Goal: Task Accomplishment & Management: Manage account settings

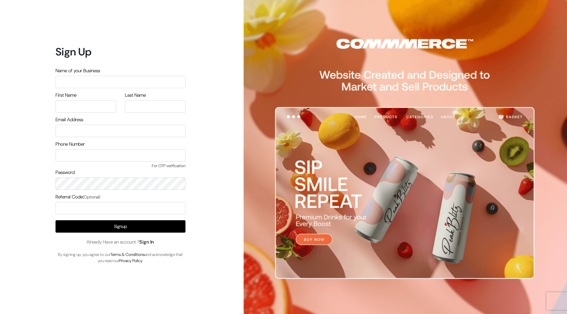
click at [148, 242] on link "Sign In" at bounding box center [146, 242] width 15 height 6
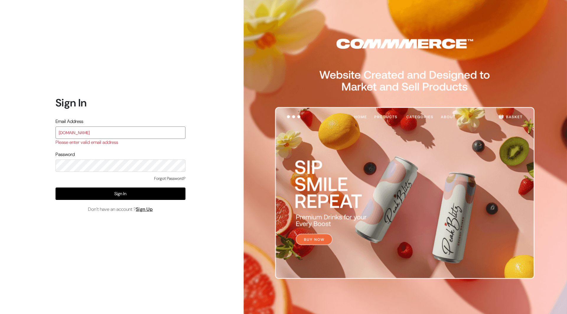
click at [121, 134] on input "[DOMAIN_NAME]" at bounding box center [121, 133] width 130 height 12
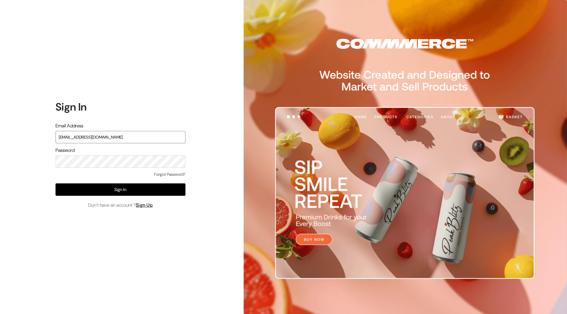
type input "surbhikohad18@gmail.com"
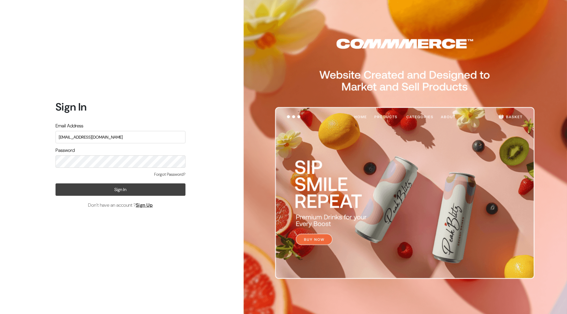
click at [120, 192] on button "Sign In" at bounding box center [121, 190] width 130 height 12
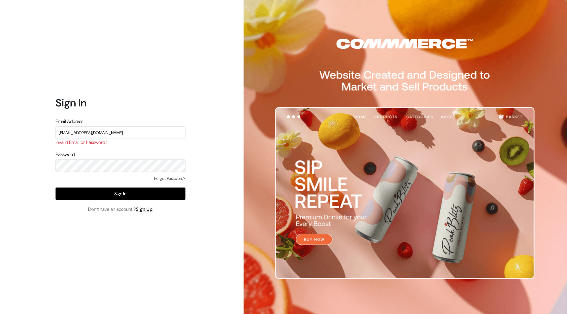
type input "surbhikohad18@gmail.com"
click at [120, 192] on button "Sign In" at bounding box center [121, 194] width 130 height 12
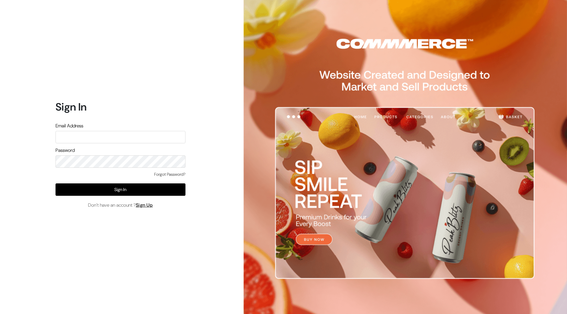
click at [115, 140] on input "text" at bounding box center [121, 137] width 130 height 12
type input "[EMAIL_ADDRESS][DOMAIN_NAME]"
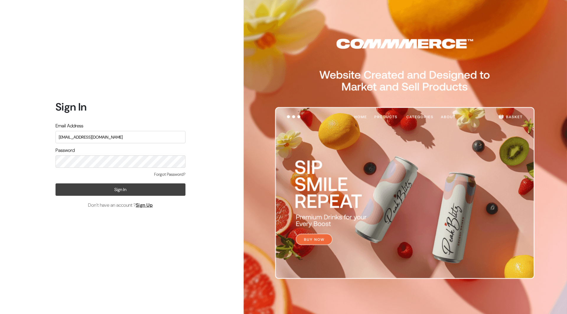
click at [123, 186] on button "Sign In" at bounding box center [121, 190] width 130 height 12
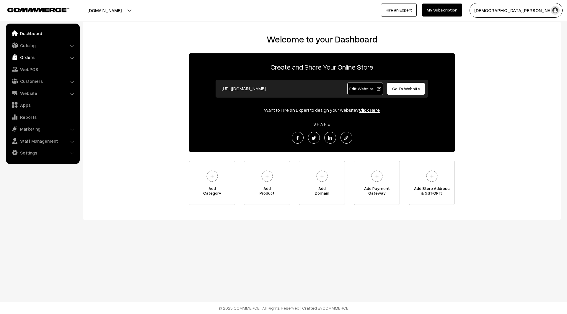
click at [70, 59] on link "Orders" at bounding box center [42, 57] width 70 height 11
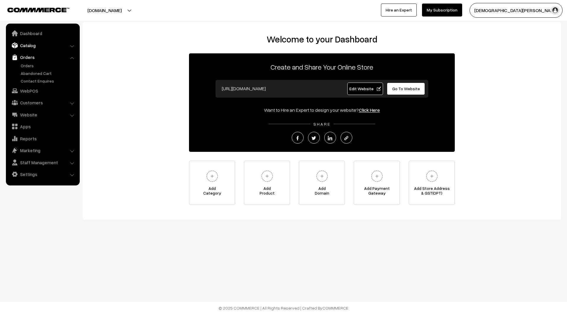
click at [37, 48] on link "Catalog" at bounding box center [42, 45] width 70 height 11
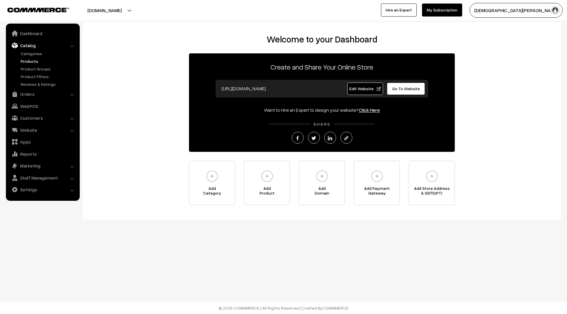
click at [40, 61] on link "Products" at bounding box center [48, 61] width 58 height 6
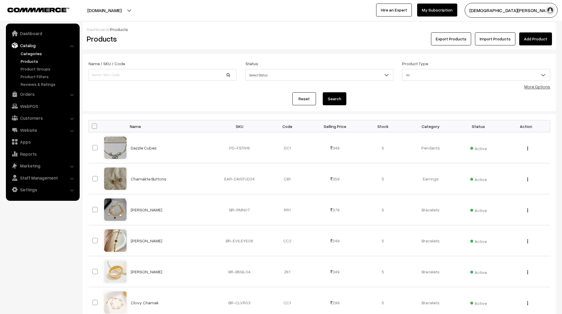
click at [37, 55] on link "Categories" at bounding box center [48, 53] width 58 height 6
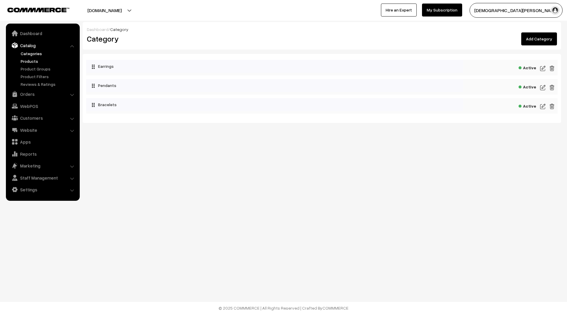
click at [28, 62] on link "Products" at bounding box center [48, 61] width 58 height 6
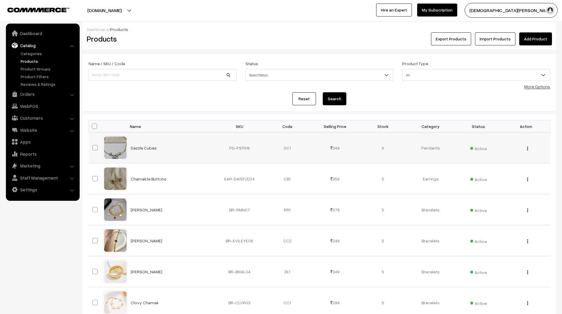
click at [528, 148] on img "button" at bounding box center [528, 149] width 1 height 4
click at [515, 153] on link "View" at bounding box center [502, 157] width 50 height 13
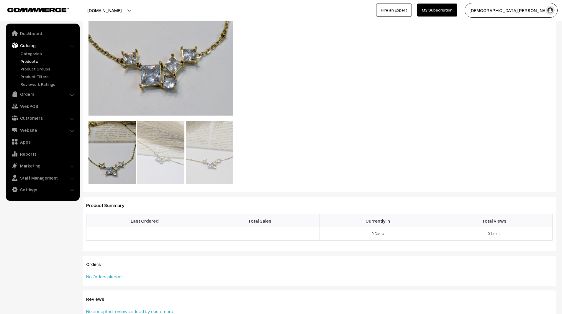
scroll to position [197, 0]
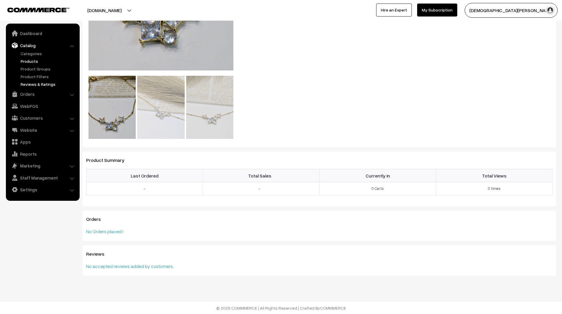
click at [48, 82] on link "Reviews & Ratings" at bounding box center [48, 84] width 58 height 6
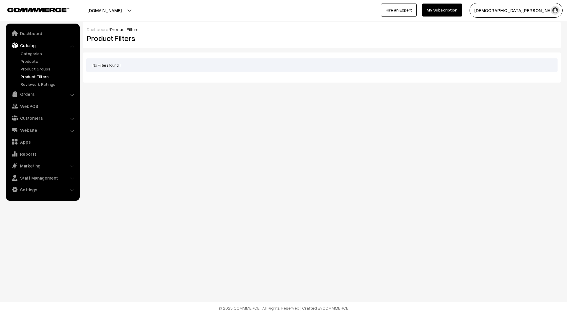
click at [34, 67] on link "Product Groups" at bounding box center [48, 69] width 58 height 6
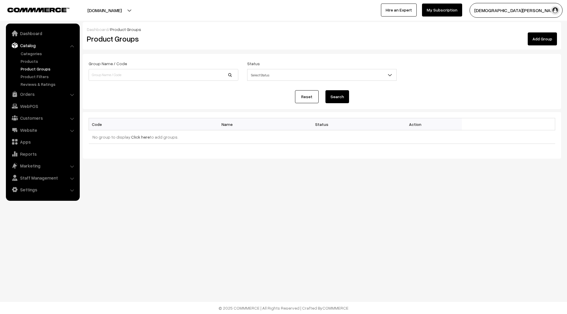
click at [32, 60] on link "Products" at bounding box center [48, 61] width 58 height 6
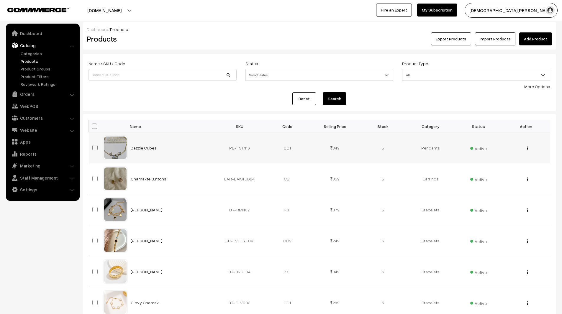
click at [144, 151] on td "Dazzle Cubes" at bounding box center [171, 148] width 89 height 31
click at [142, 148] on link "Dazzle Cubes" at bounding box center [144, 148] width 26 height 5
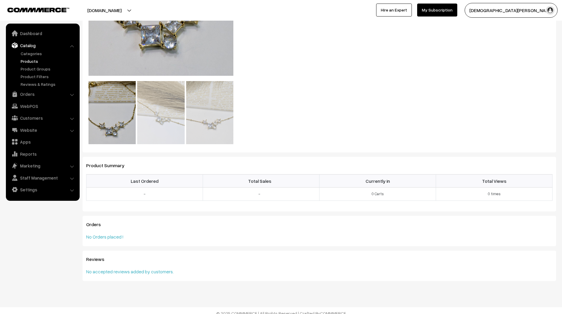
scroll to position [197, 0]
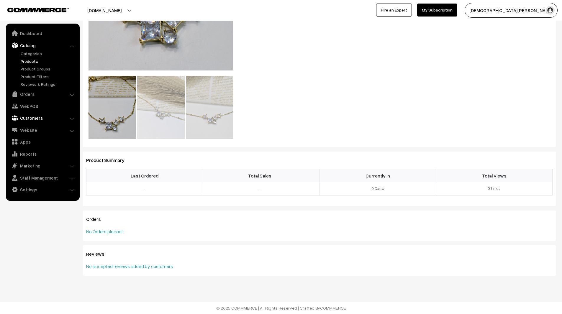
click at [46, 120] on link "Customers" at bounding box center [42, 118] width 70 height 11
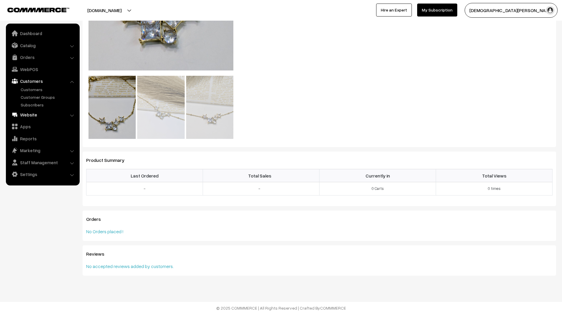
click at [44, 118] on link "Website" at bounding box center [42, 115] width 70 height 11
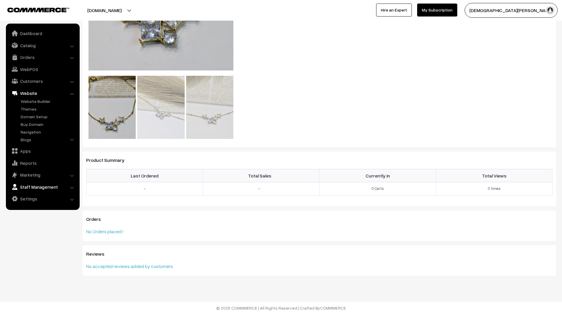
click at [60, 186] on link "Staff Management" at bounding box center [42, 187] width 70 height 11
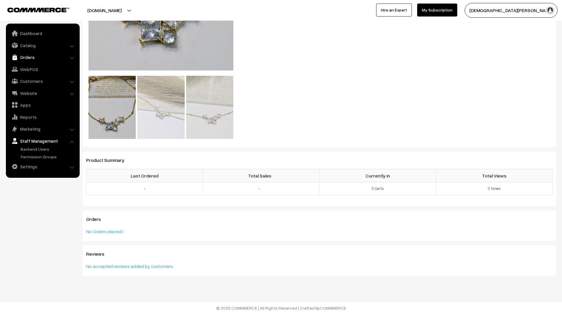
click at [52, 56] on link "Orders" at bounding box center [42, 57] width 70 height 11
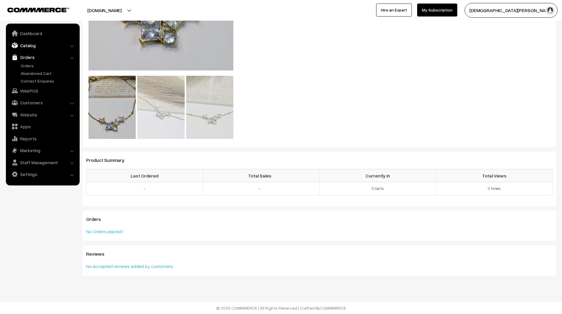
click at [42, 43] on link "Catalog" at bounding box center [42, 45] width 70 height 11
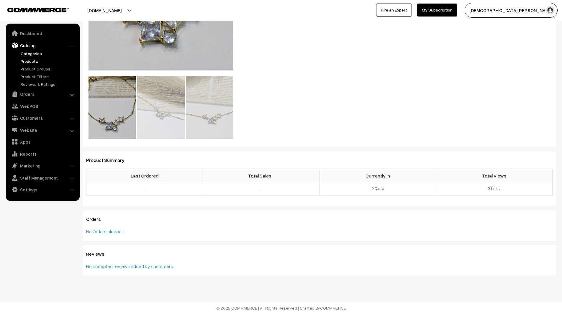
click at [39, 54] on link "Categories" at bounding box center [48, 53] width 58 height 6
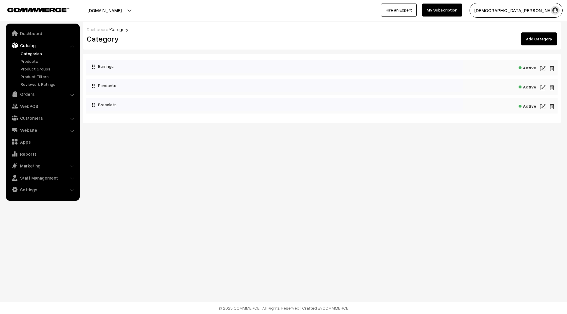
click at [542, 68] on img at bounding box center [542, 68] width 5 height 7
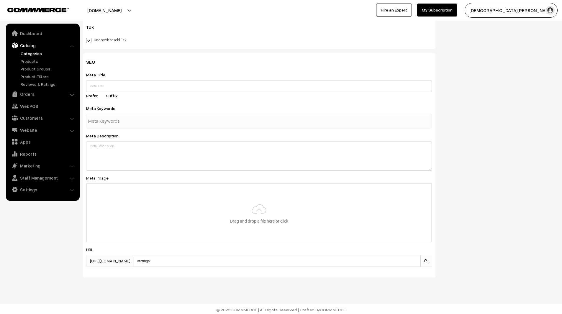
scroll to position [286, 0]
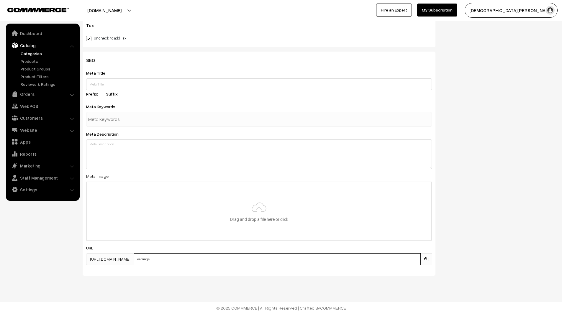
click at [219, 254] on input "earrings" at bounding box center [277, 260] width 287 height 12
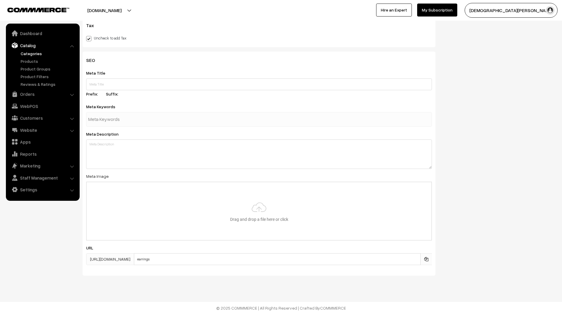
click at [186, 278] on div "SEO Meta Title Prefix: Suffix: Meta Keywords Meta Description Meta Image Drag a…" at bounding box center [259, 166] width 362 height 229
click at [134, 258] on span "[URL][DOMAIN_NAME]" at bounding box center [110, 260] width 48 height 12
click at [134, 263] on span "https://suranyajewels.com/categories/" at bounding box center [110, 260] width 48 height 12
click at [134, 258] on span "https://suranyajewels.com/categories/" at bounding box center [110, 260] width 48 height 12
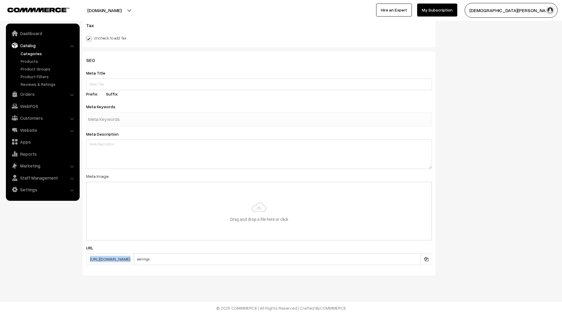
click at [134, 258] on span "https://suranyajewels.com/categories/" at bounding box center [110, 260] width 48 height 12
click at [467, 185] on div "SEO Meta Title Prefix: Suffix: Meta Keywords Meta Description Meta Image Drag a…" at bounding box center [319, 166] width 483 height 229
click at [244, 166] on textarea at bounding box center [259, 155] width 346 height 30
click at [203, 135] on div "Meta Description" at bounding box center [259, 149] width 346 height 39
click at [186, 121] on div at bounding box center [259, 119] width 346 height 15
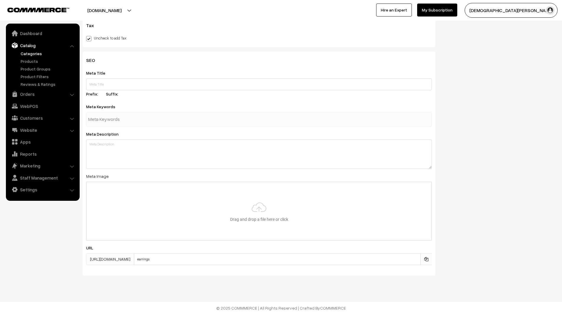
click at [169, 98] on div "Meta Title Prefix: Suffix:" at bounding box center [259, 84] width 346 height 30
click at [163, 84] on input "text" at bounding box center [259, 85] width 346 height 12
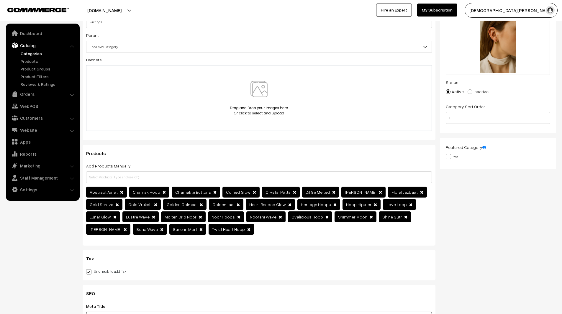
scroll to position [2, 0]
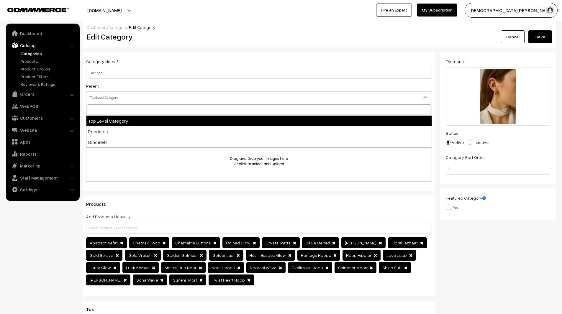
click at [166, 95] on span "Top Level Category" at bounding box center [259, 97] width 345 height 10
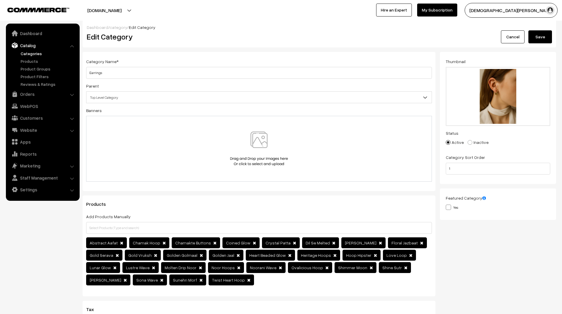
click at [166, 95] on span "Top Level Category" at bounding box center [259, 97] width 345 height 10
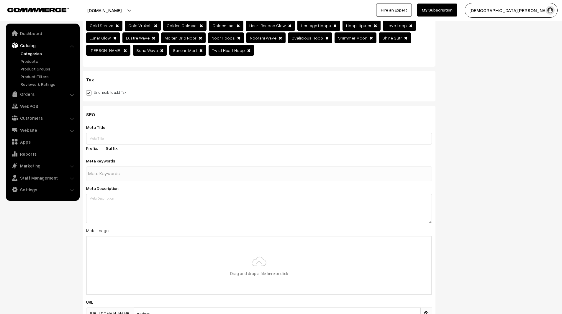
scroll to position [286, 0]
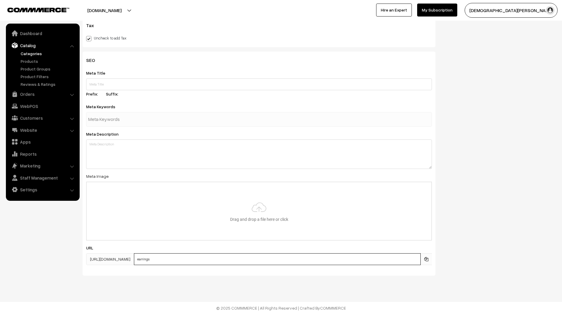
click at [187, 262] on input "earrings" at bounding box center [277, 260] width 287 height 12
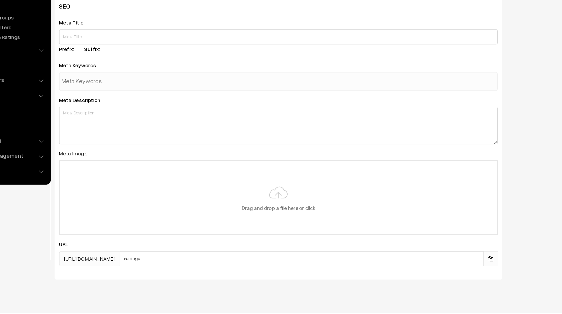
click at [190, 274] on div "SEO Meta Title Prefix: Suffix: Meta Keywords Meta Description Meta Image Drag a…" at bounding box center [259, 164] width 353 height 224
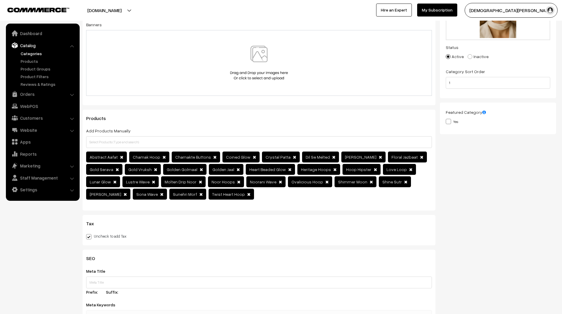
scroll to position [0, 0]
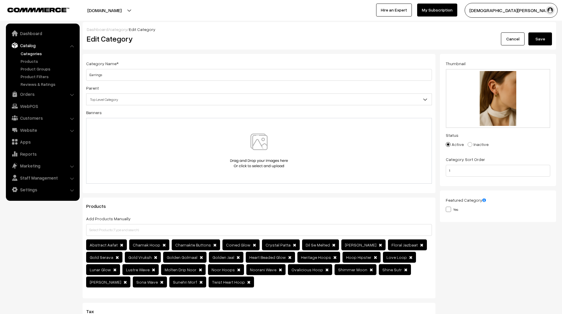
click at [120, 30] on link "category" at bounding box center [118, 29] width 17 height 5
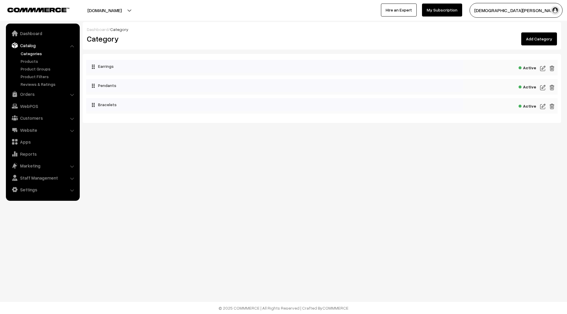
click at [544, 85] on img at bounding box center [542, 87] width 5 height 7
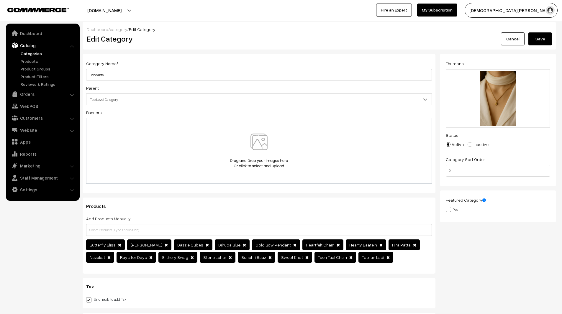
scroll to position [0, 0]
click at [118, 28] on link "category" at bounding box center [118, 29] width 17 height 5
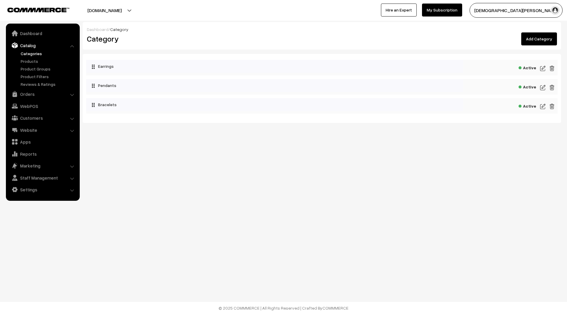
click at [541, 108] on img at bounding box center [542, 106] width 5 height 7
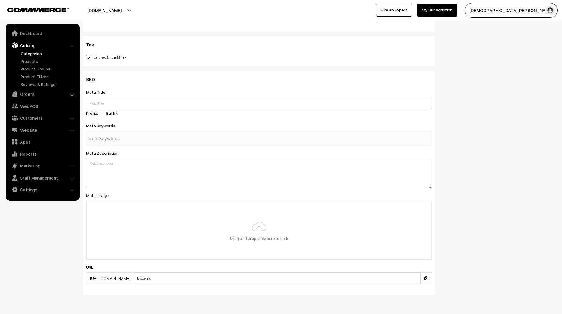
scroll to position [249, 0]
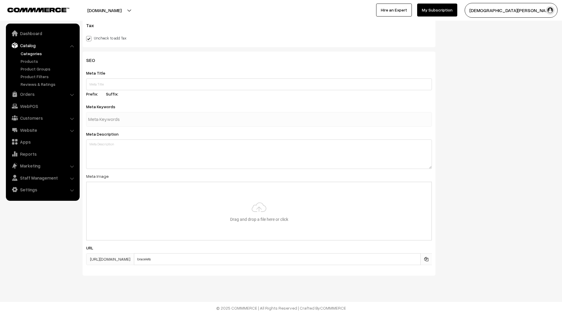
click at [134, 257] on span "[URL][DOMAIN_NAME]" at bounding box center [110, 260] width 48 height 12
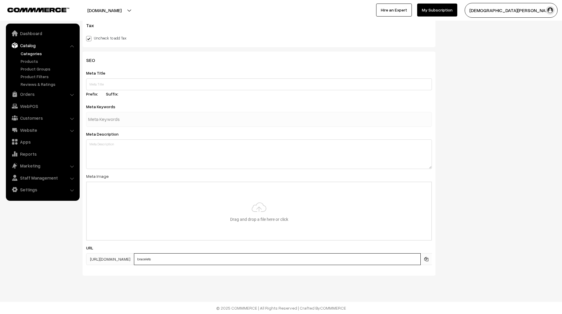
click at [336, 261] on input "bracelets" at bounding box center [277, 260] width 287 height 12
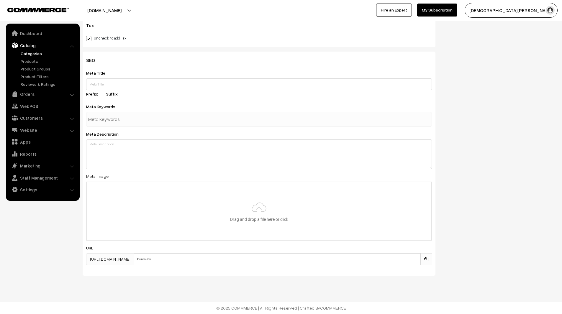
click at [134, 262] on span "[URL][DOMAIN_NAME]" at bounding box center [110, 260] width 48 height 12
copy div "[URL][DOMAIN_NAME]"
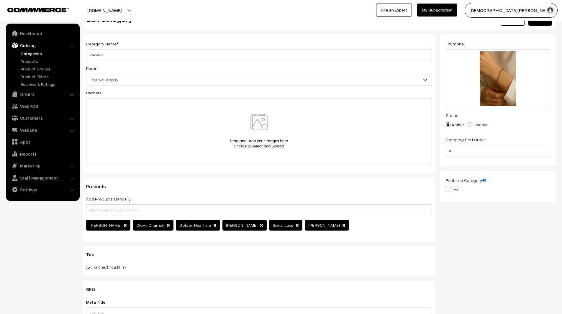
scroll to position [0, 0]
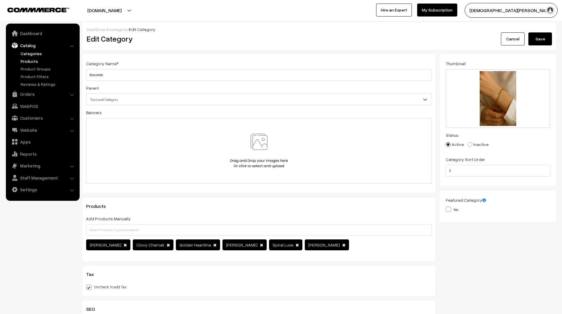
click at [33, 62] on link "Products" at bounding box center [48, 61] width 58 height 6
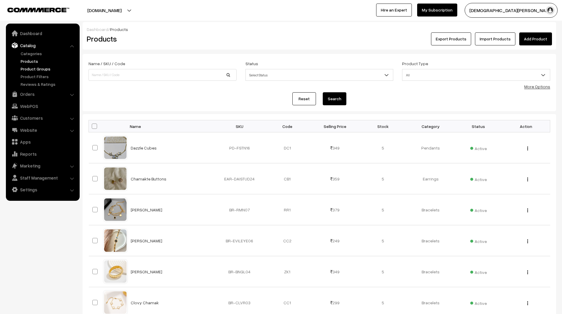
click at [43, 70] on link "Product Groups" at bounding box center [48, 69] width 58 height 6
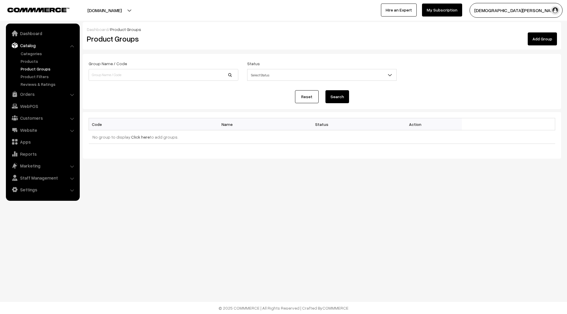
click at [288, 81] on div "Group Name / Code Status Select Status Active Inactive Select Status" at bounding box center [321, 72] width 475 height 25
click at [276, 73] on span "Select Status" at bounding box center [321, 75] width 149 height 10
click at [200, 82] on div "Group Name / Code" at bounding box center [163, 72] width 159 height 25
click at [191, 78] on input at bounding box center [164, 75] width 150 height 12
click at [43, 76] on link "Product Filters" at bounding box center [48, 77] width 58 height 6
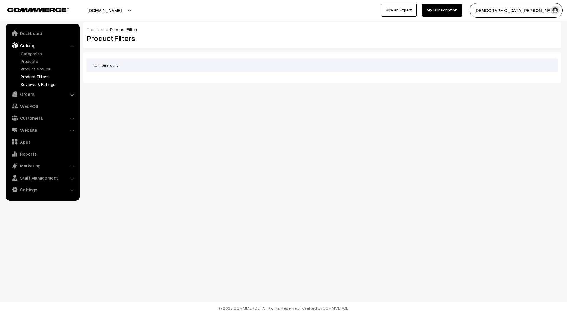
click at [53, 83] on link "Reviews & Ratings" at bounding box center [48, 84] width 58 height 6
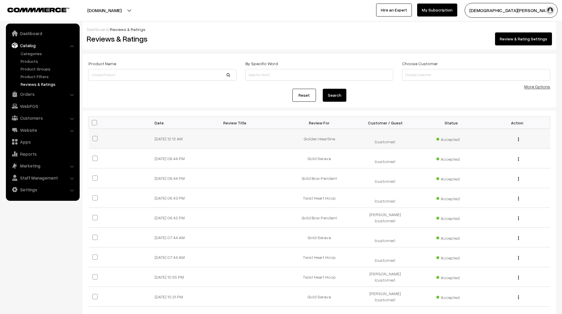
scroll to position [52, 0]
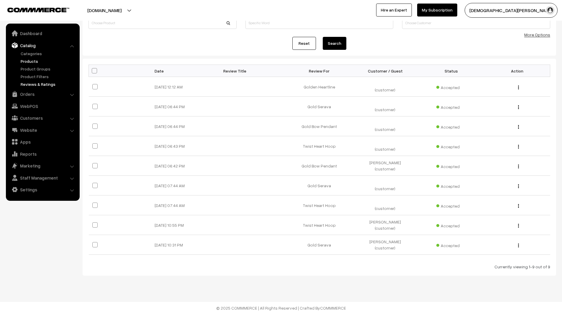
click at [34, 60] on link "Products" at bounding box center [48, 61] width 58 height 6
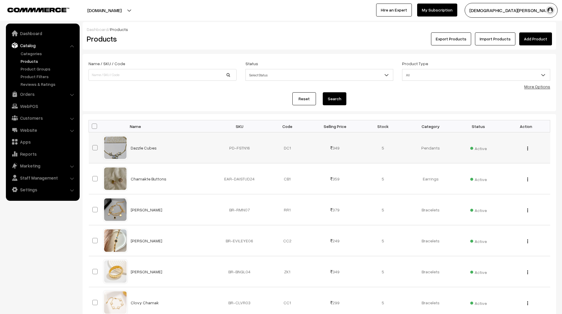
click at [527, 148] on div "View Edit Delete" at bounding box center [526, 148] width 41 height 6
click at [529, 148] on div "View Edit Delete" at bounding box center [526, 148] width 41 height 6
click at [527, 150] on div "View Edit Delete" at bounding box center [526, 148] width 41 height 6
click at [528, 150] on img "button" at bounding box center [528, 149] width 1 height 4
click at [519, 158] on link "View" at bounding box center [502, 157] width 50 height 13
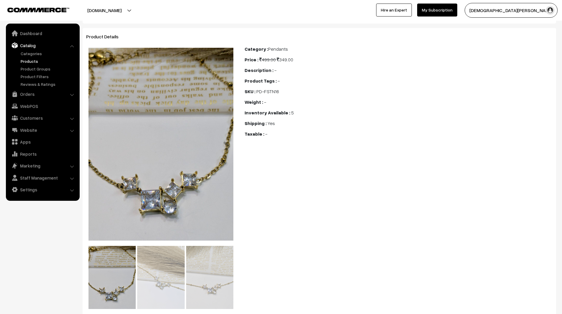
scroll to position [26, 0]
click at [51, 92] on link "Orders" at bounding box center [42, 94] width 70 height 11
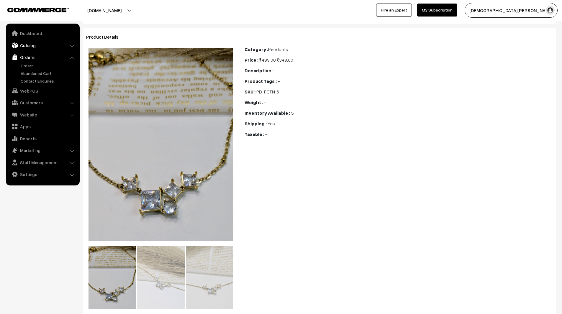
click at [43, 45] on link "Catalog" at bounding box center [42, 45] width 70 height 11
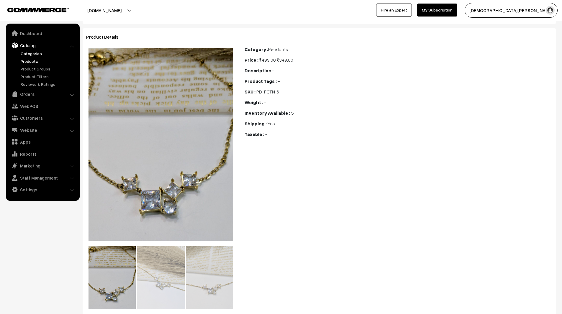
click at [44, 55] on link "Categories" at bounding box center [48, 53] width 58 height 6
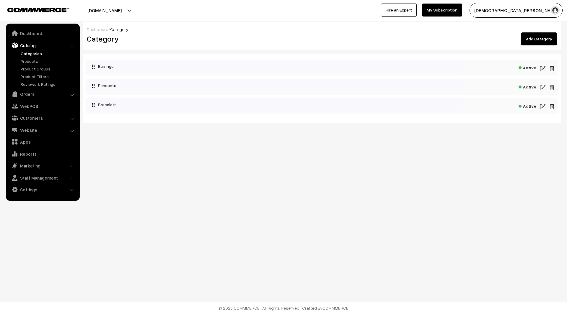
click at [541, 71] on img at bounding box center [542, 68] width 5 height 7
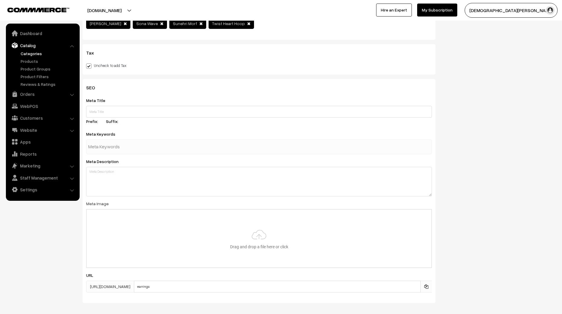
scroll to position [286, 0]
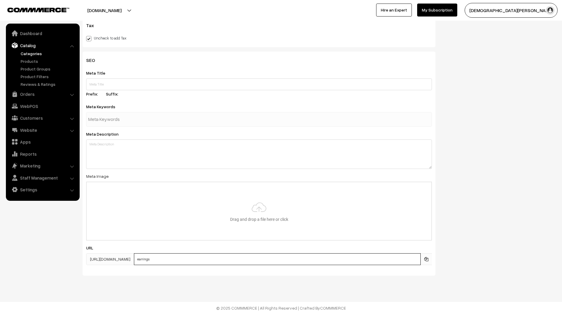
click at [261, 254] on input "earrings" at bounding box center [277, 260] width 287 height 12
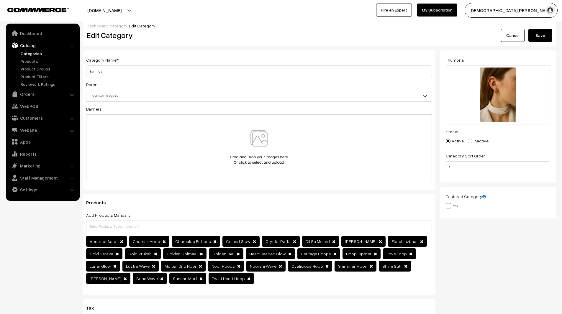
scroll to position [0, 0]
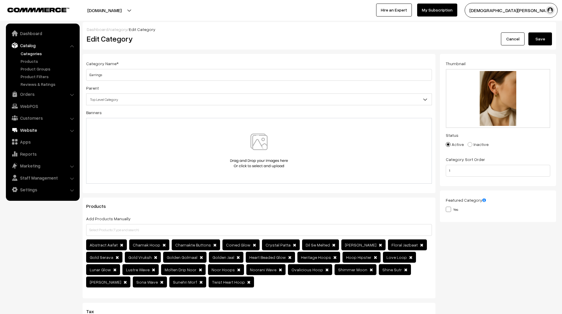
click at [39, 131] on link "Website" at bounding box center [42, 130] width 70 height 11
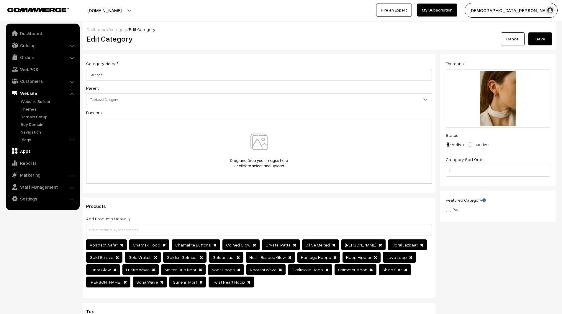
click at [34, 155] on link "Apps" at bounding box center [42, 151] width 70 height 11
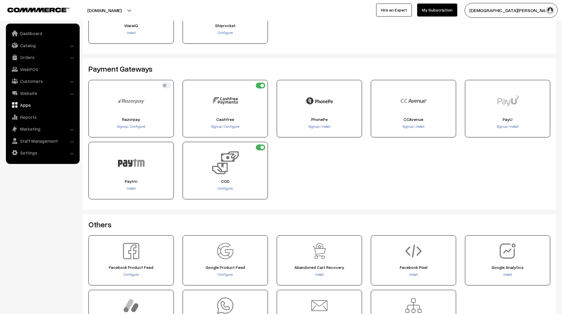
scroll to position [74, 0]
click at [233, 127] on span "Configure" at bounding box center [231, 126] width 15 height 4
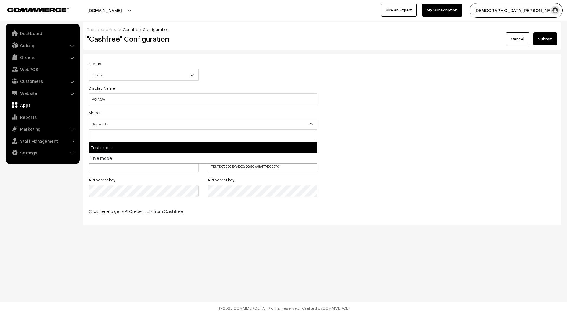
click at [150, 123] on span "Test mode" at bounding box center [203, 124] width 228 height 10
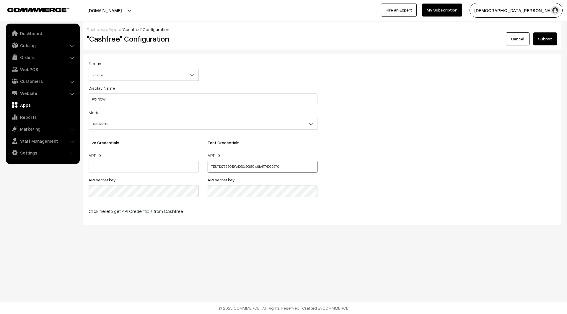
click at [248, 164] on input "TEST107833049fc1080a908501a9b4f740338701" at bounding box center [263, 167] width 110 height 12
click at [172, 160] on div "APP ID" at bounding box center [144, 162] width 110 height 21
click at [179, 165] on input "text" at bounding box center [144, 167] width 110 height 12
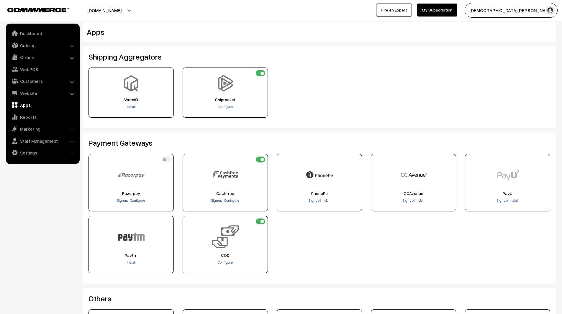
scroll to position [74, 0]
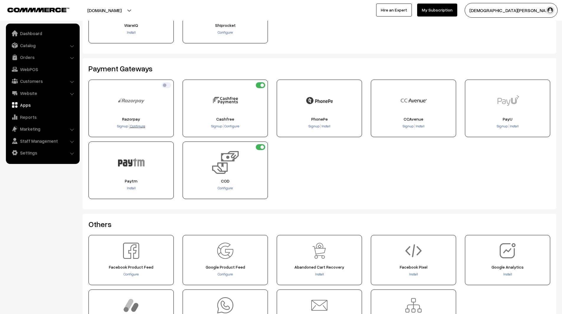
click at [143, 126] on span "Configure" at bounding box center [137, 126] width 15 height 4
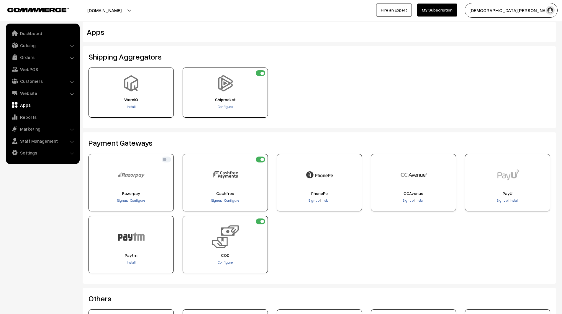
scroll to position [74, 0]
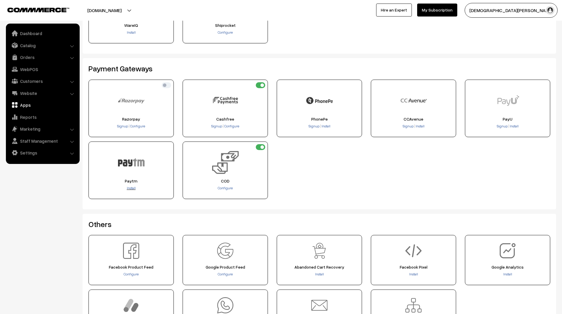
click at [135, 187] on span "Install" at bounding box center [131, 188] width 9 height 4
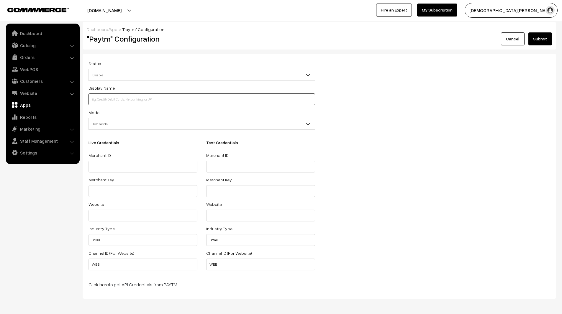
click at [123, 98] on input at bounding box center [202, 100] width 227 height 12
click at [121, 122] on span "Test mode" at bounding box center [202, 124] width 226 height 10
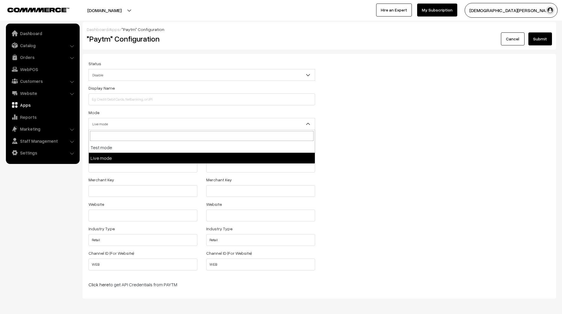
click at [113, 125] on span "Live mode" at bounding box center [202, 124] width 226 height 10
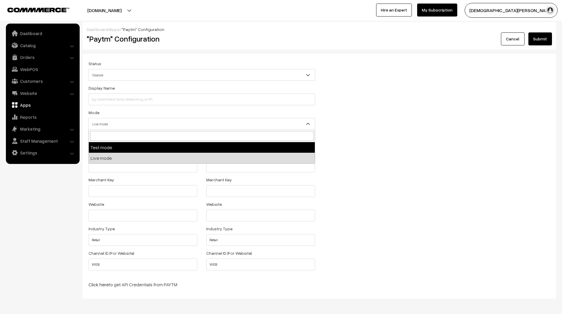
select select "test"
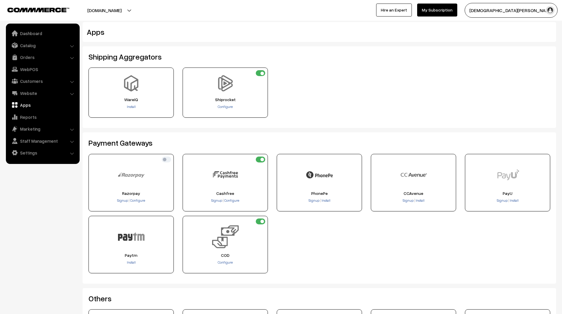
scroll to position [74, 0]
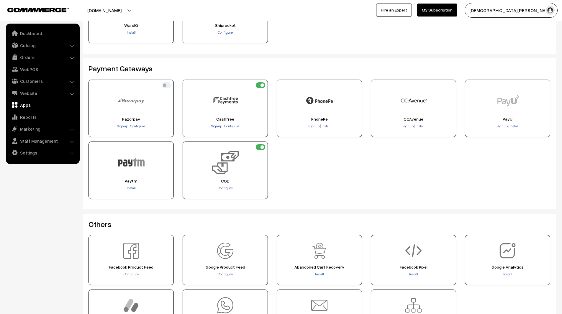
click at [136, 127] on span "Configure" at bounding box center [137, 126] width 15 height 4
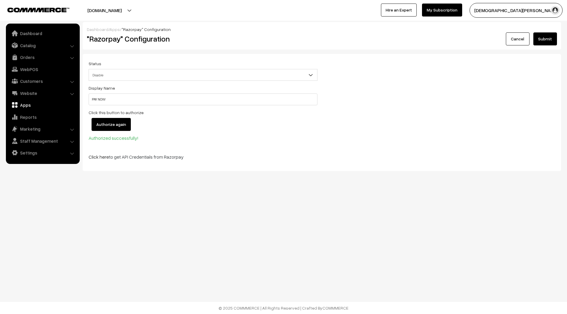
click at [117, 78] on span "Disable" at bounding box center [203, 75] width 228 height 10
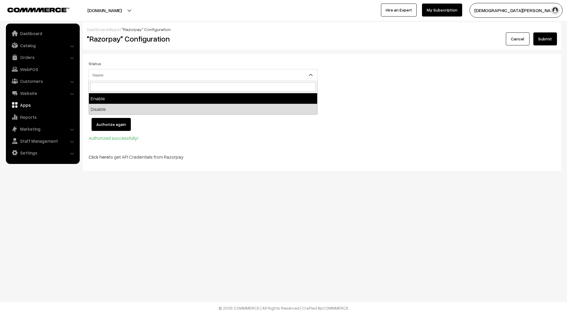
select select "1"
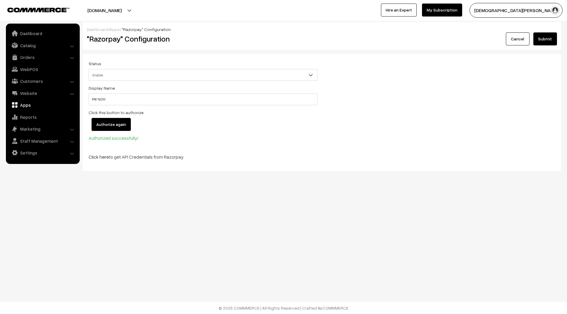
click at [120, 127] on input "Authorize again" at bounding box center [111, 124] width 39 height 13
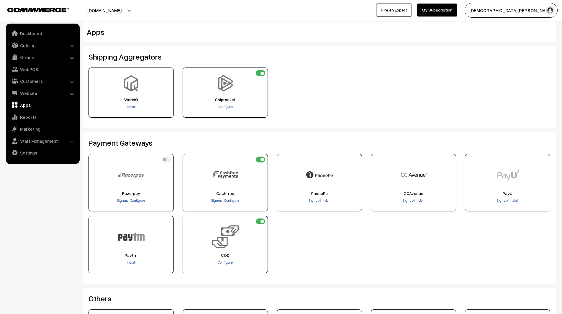
scroll to position [74, 0]
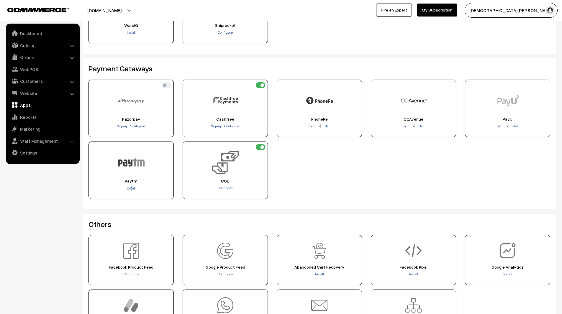
click at [132, 186] on div "Paytm Install" at bounding box center [131, 171] width 85 height 58
click at [132, 186] on span "Install" at bounding box center [131, 188] width 9 height 4
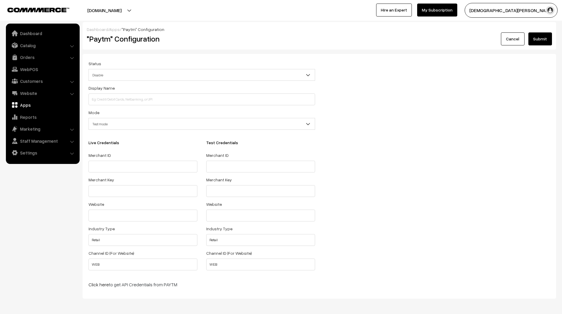
scroll to position [23, 0]
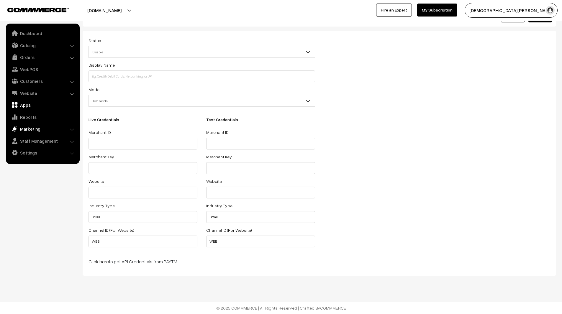
click at [40, 128] on link "Marketing" at bounding box center [42, 129] width 70 height 11
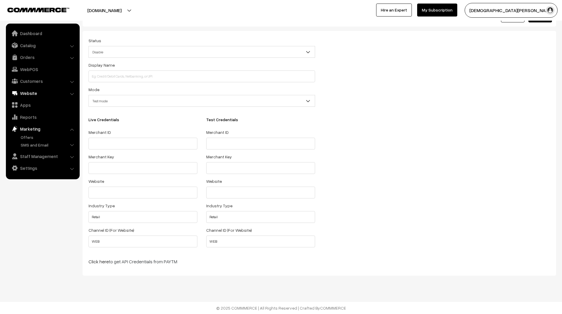
click at [37, 95] on link "Website" at bounding box center [42, 93] width 70 height 11
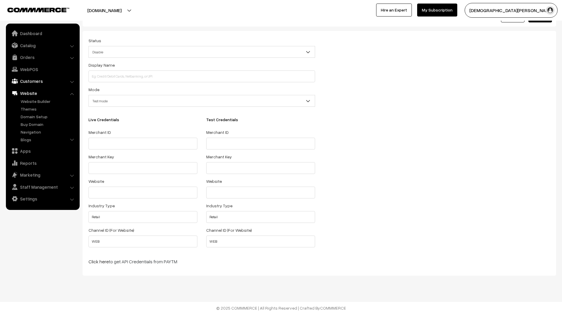
click at [35, 83] on link "Customers" at bounding box center [42, 81] width 70 height 11
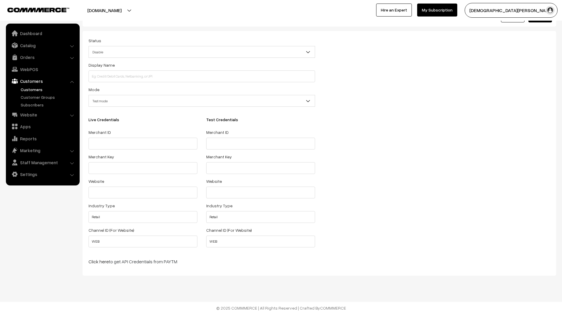
click at [39, 88] on link "Customers" at bounding box center [48, 90] width 58 height 6
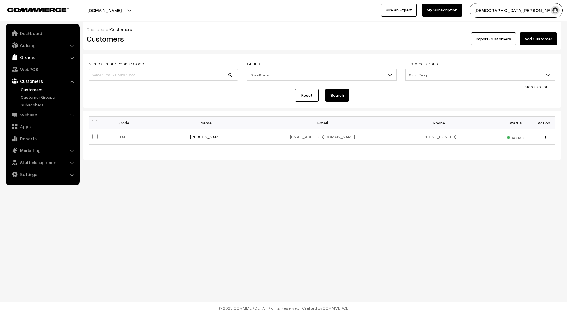
click at [32, 56] on link "Orders" at bounding box center [42, 57] width 70 height 11
click at [40, 67] on link "Orders" at bounding box center [48, 66] width 58 height 6
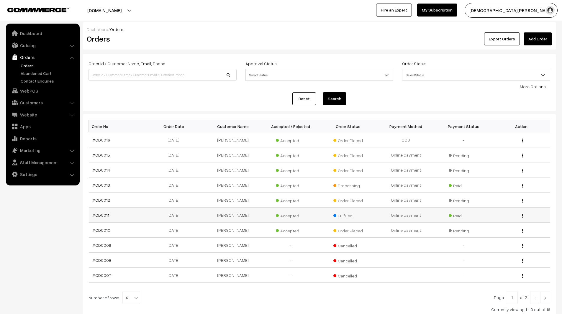
click at [453, 215] on span "Paid" at bounding box center [464, 215] width 30 height 8
click at [524, 215] on button "button" at bounding box center [522, 215] width 1 height 5
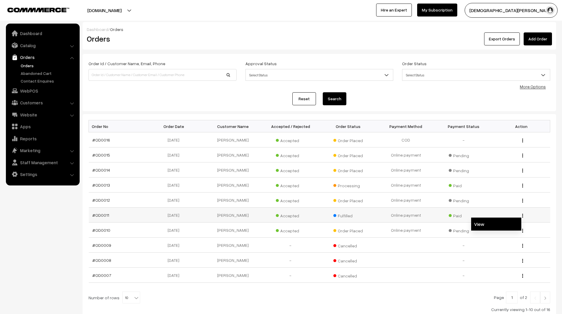
click at [504, 221] on link "View" at bounding box center [497, 224] width 50 height 13
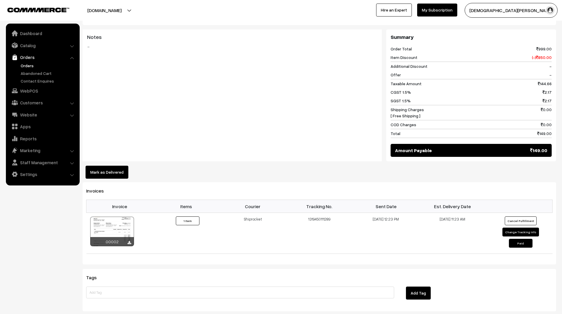
scroll to position [353, 0]
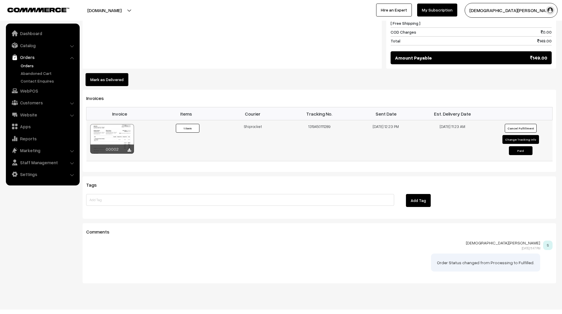
click at [123, 130] on div at bounding box center [112, 139] width 44 height 30
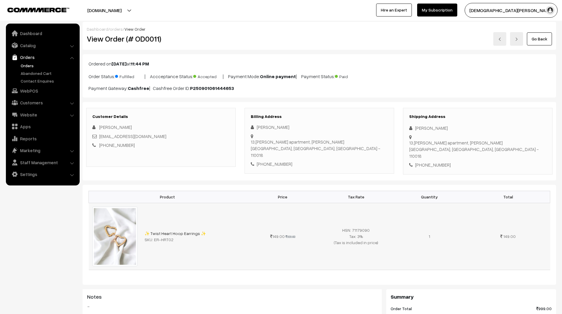
scroll to position [0, 0]
click at [190, 71] on div "Ordered on Sep 01, 2025 at 11:44 PM Order Status: Fulfilled | Accceptance Statu…" at bounding box center [320, 76] width 474 height 43
click at [115, 31] on link "orders" at bounding box center [116, 29] width 13 height 5
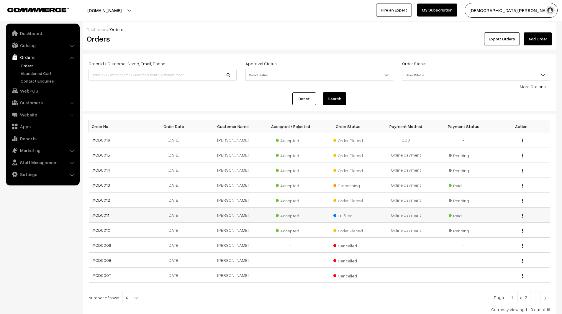
scroll to position [43, 0]
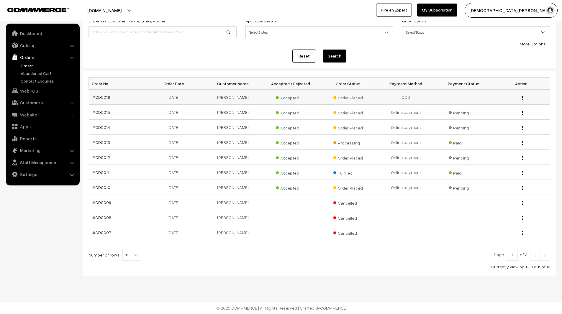
click at [102, 97] on link "#OD0016" at bounding box center [101, 97] width 18 height 5
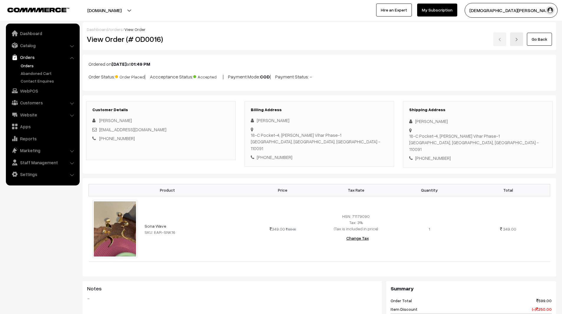
click at [291, 76] on p "Order Status: Order Placed | Accceptance Status: Accepted | Payment Mode: COD |…" at bounding box center [320, 76] width 462 height 8
